Goal: Transaction & Acquisition: Purchase product/service

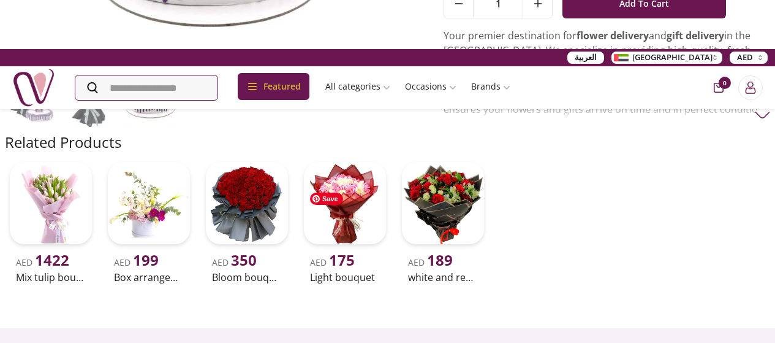
scroll to position [311, 0]
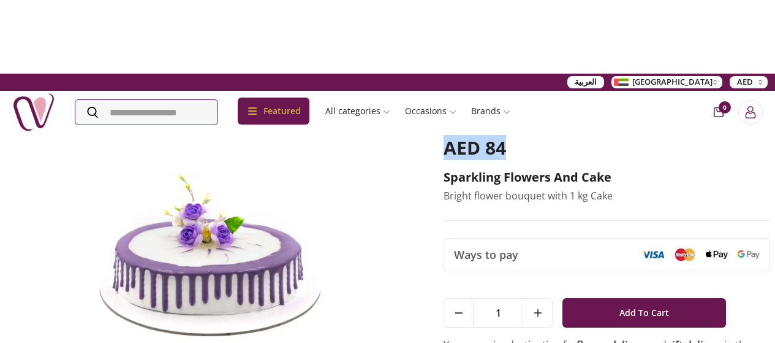
drag, startPoint x: 524, startPoint y: 146, endPoint x: 444, endPoint y: 149, distance: 80.9
click at [444, 149] on div "AED 84 Sparkling Flowers and Cake Bright flower bouquet with 1 kg Cake Ways to …" at bounding box center [387, 280] width 765 height 322
click at [626, 156] on div "AED 84" at bounding box center [607, 153] width 327 height 32
